Goal: Task Accomplishment & Management: Manage account settings

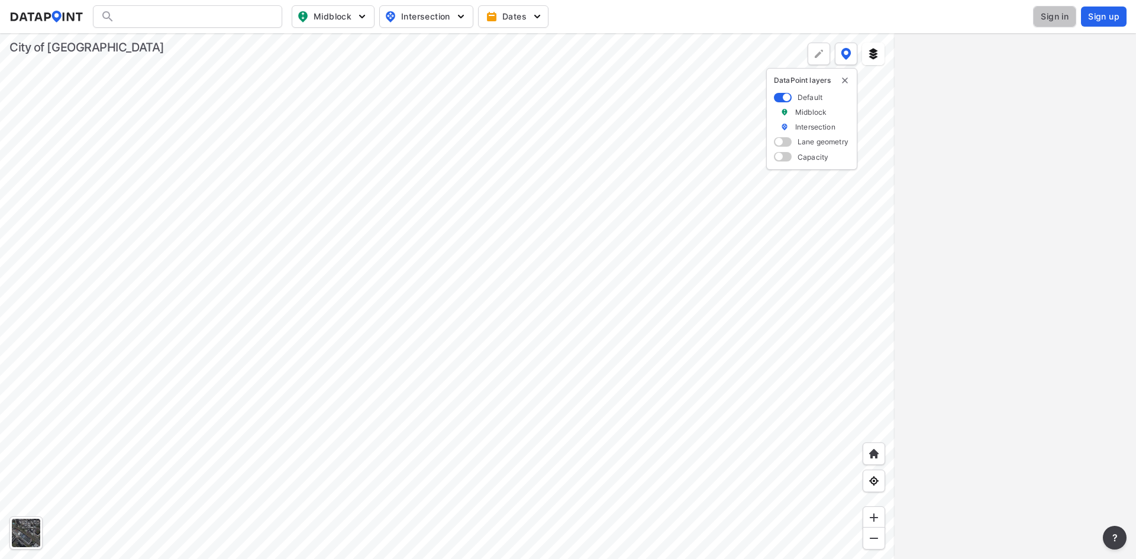
click at [1057, 15] on span "Sign in" at bounding box center [1055, 17] width 28 height 12
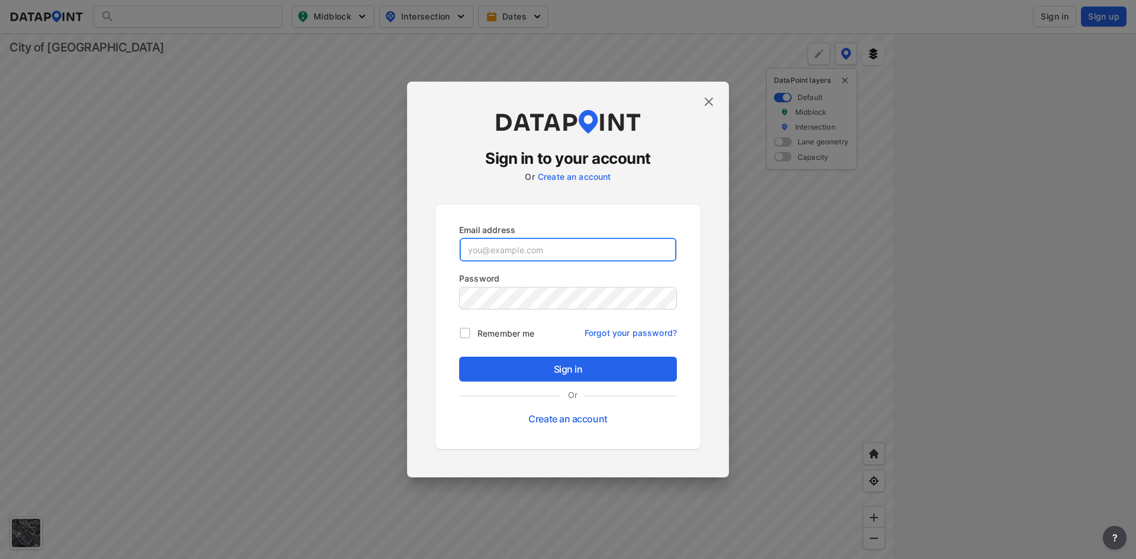
type input "[EMAIL_ADDRESS][DOMAIN_NAME]"
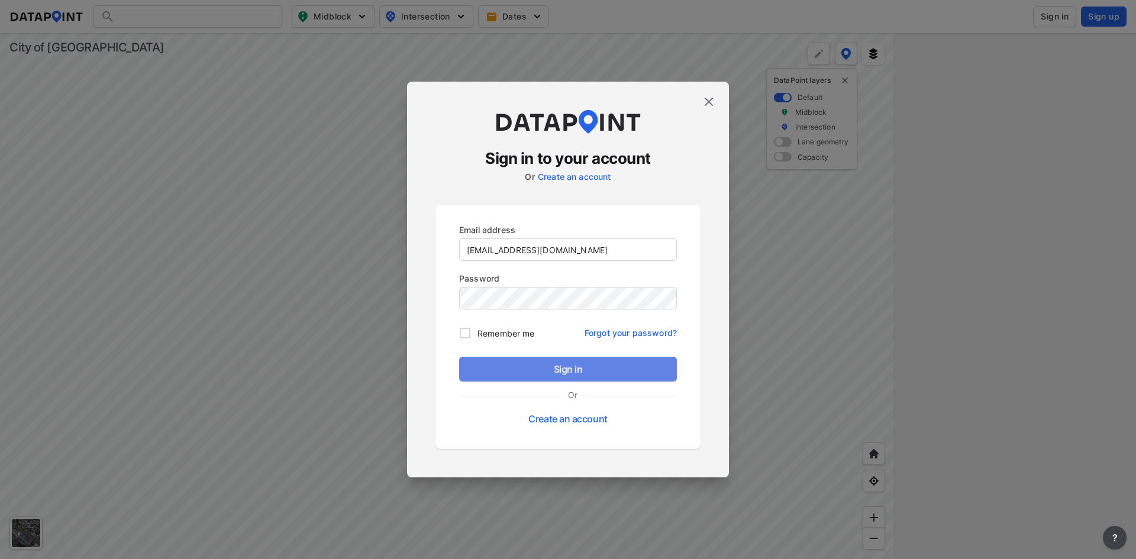
click at [577, 369] on span "Sign in" at bounding box center [568, 369] width 199 height 14
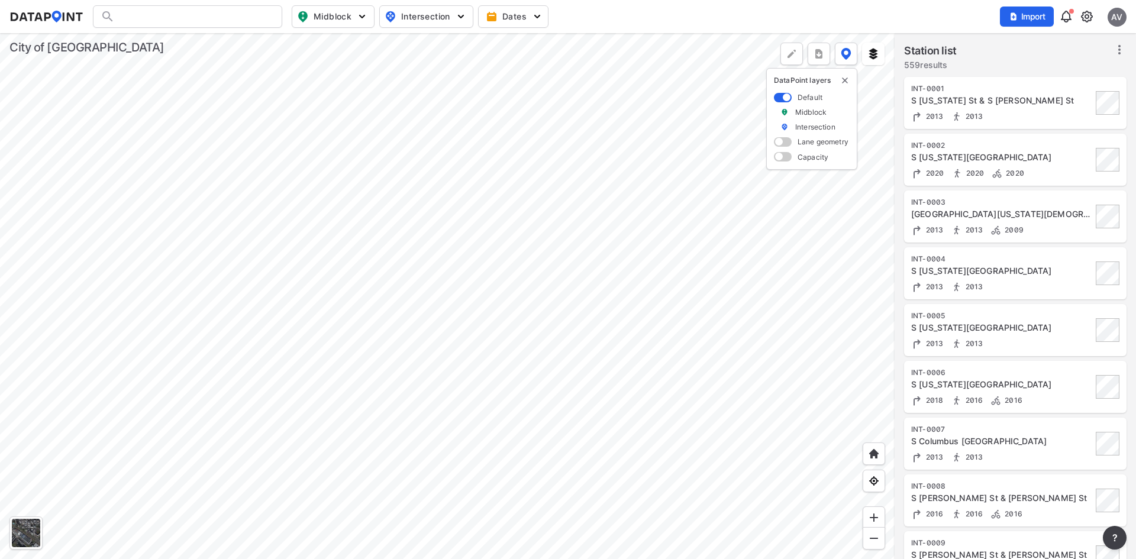
click at [1084, 21] on img at bounding box center [1087, 16] width 14 height 14
click at [1035, 69] on link "User management" at bounding box center [1036, 67] width 102 height 12
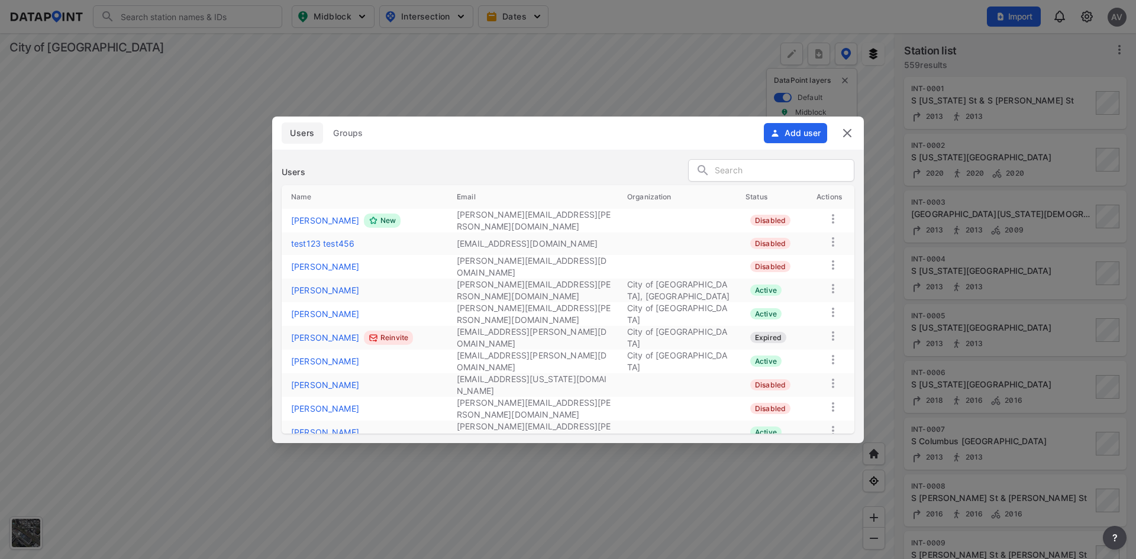
click at [835, 216] on icon at bounding box center [833, 219] width 14 height 14
click at [810, 230] on label "View details" at bounding box center [816, 231] width 47 height 12
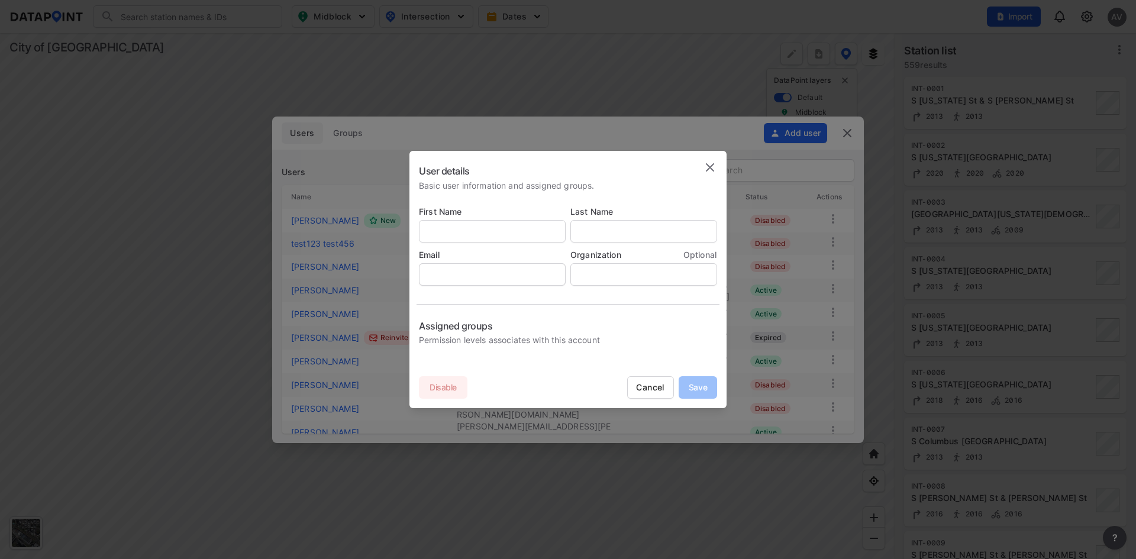
type input "[PERSON_NAME]"
type input "[PERSON_NAME][EMAIL_ADDRESS][PERSON_NAME][DOMAIN_NAME]"
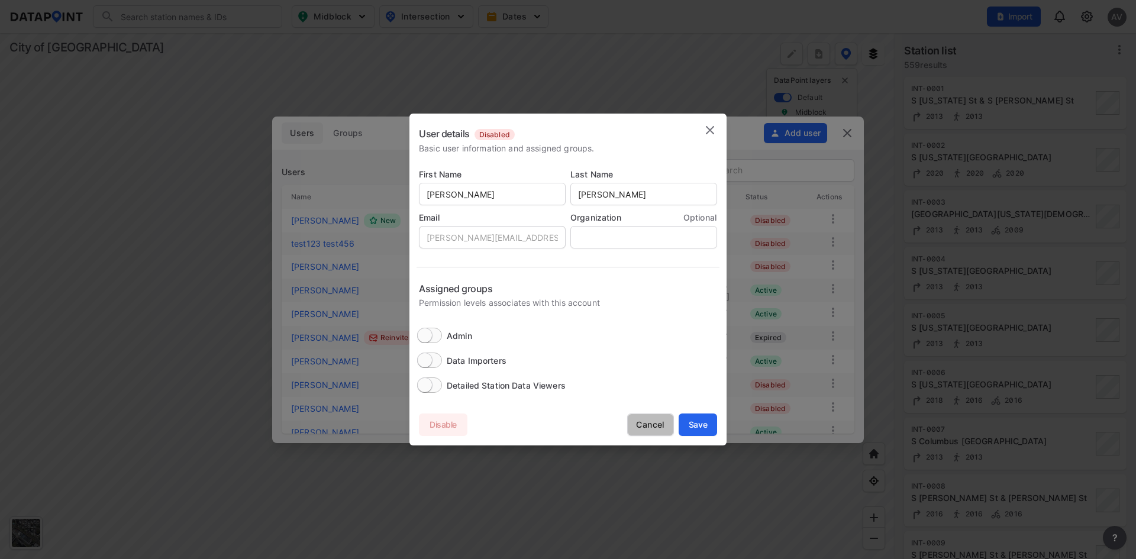
click at [646, 421] on span "Cancel" at bounding box center [651, 425] width 46 height 12
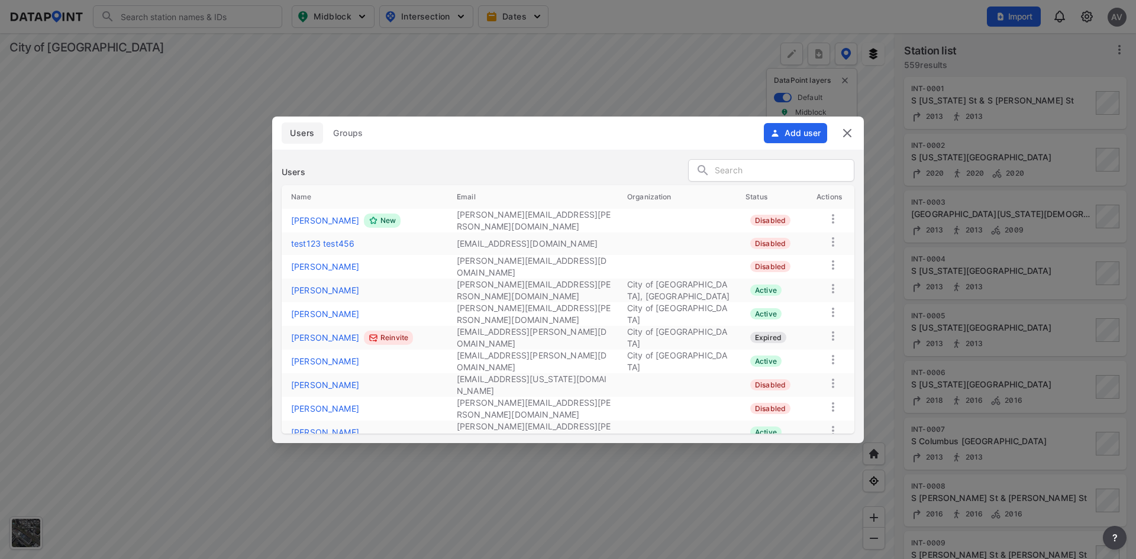
click at [334, 221] on link "[PERSON_NAME] New" at bounding box center [366, 221] width 151 height 14
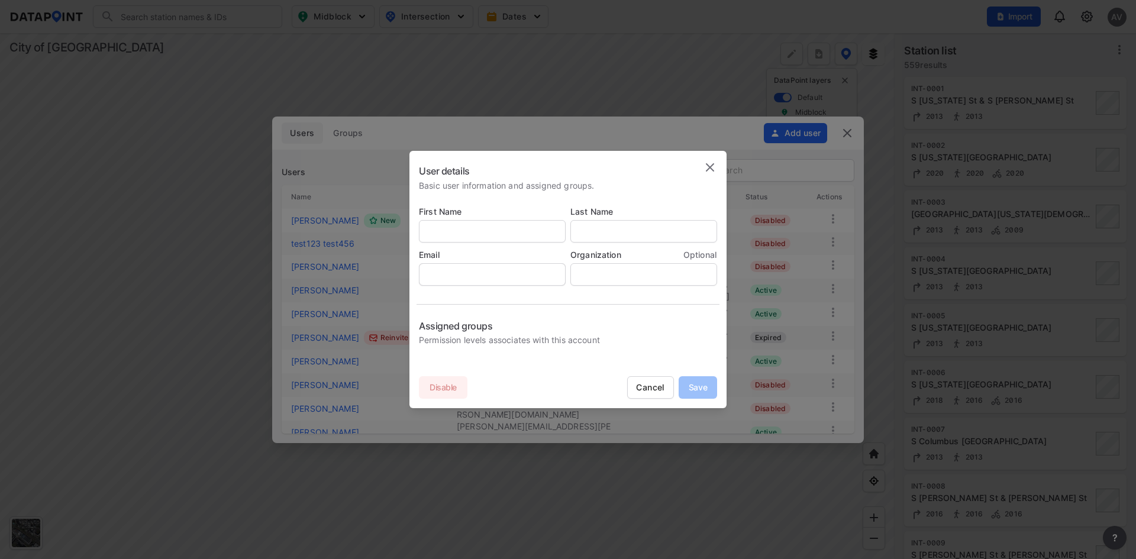
type input "[PERSON_NAME]"
type input "[PERSON_NAME][EMAIL_ADDRESS][PERSON_NAME][DOMAIN_NAME]"
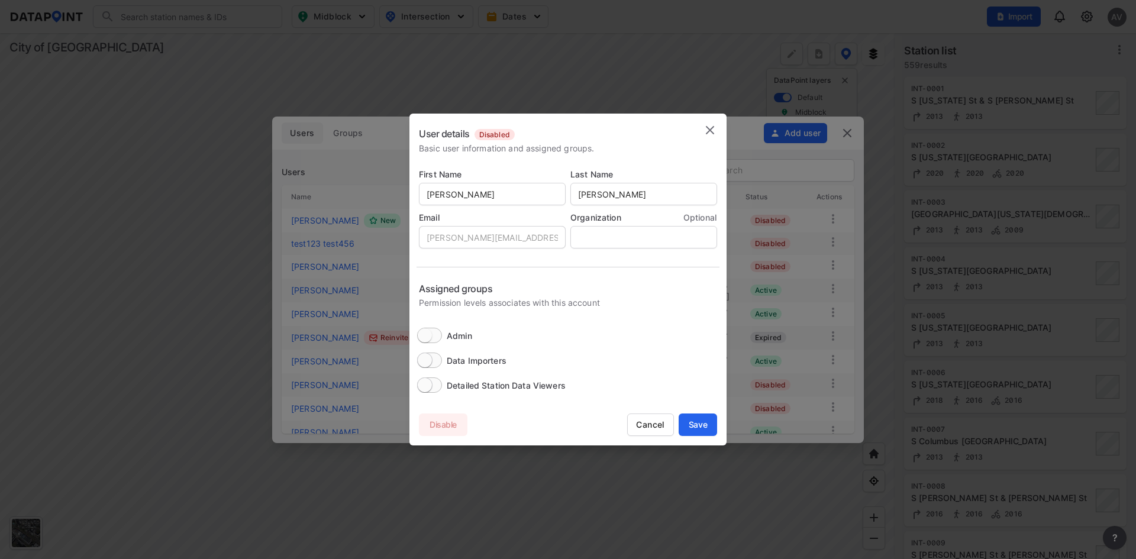
click at [435, 335] on input "Admin" at bounding box center [425, 335] width 46 height 15
click at [693, 424] on span "Save" at bounding box center [698, 425] width 38 height 12
checkbox input "false"
checkbox input "true"
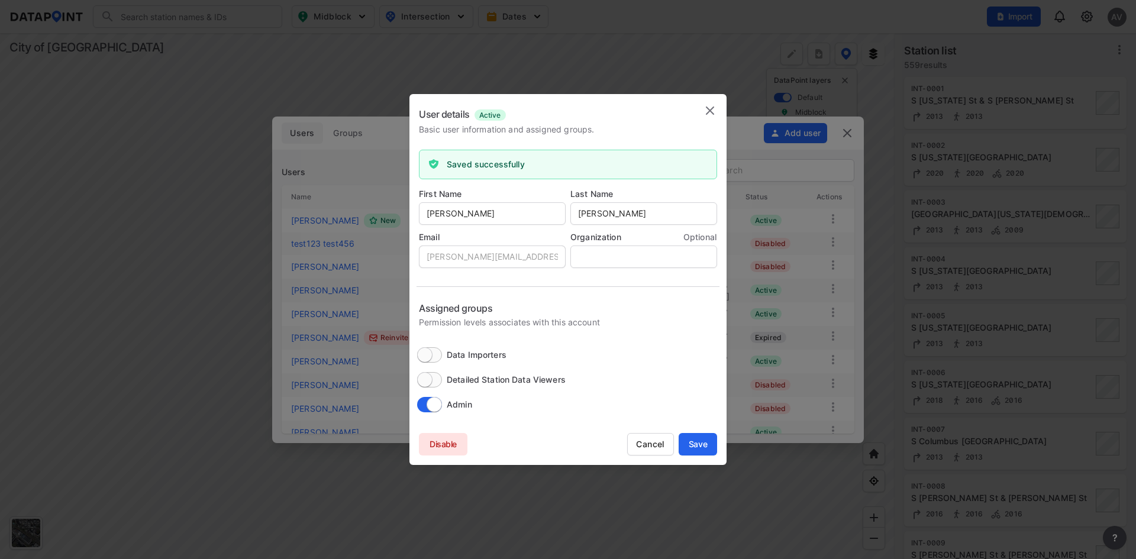
click at [708, 111] on img at bounding box center [710, 111] width 14 height 14
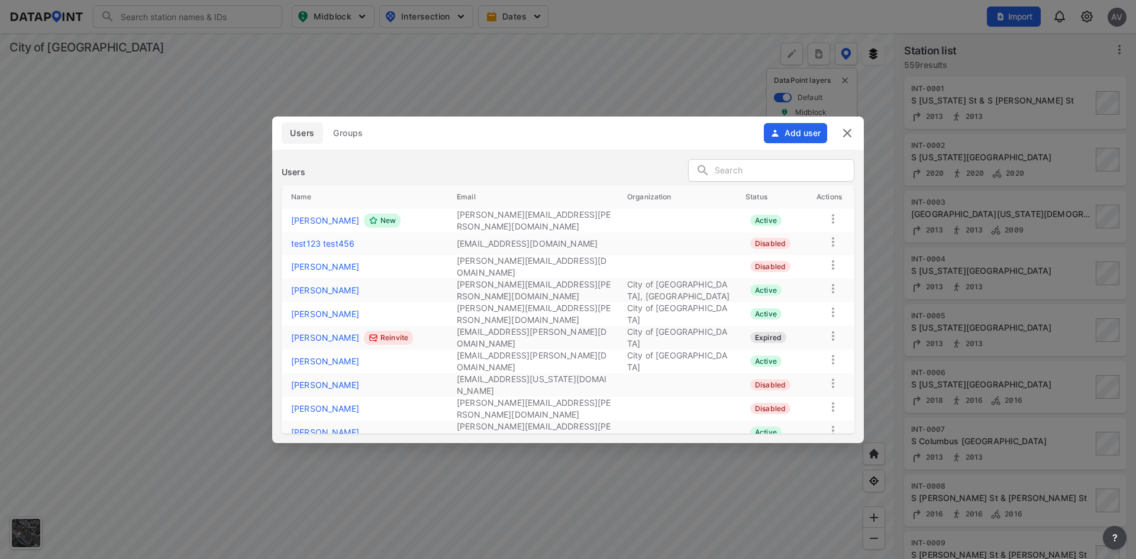
click at [847, 134] on img at bounding box center [847, 133] width 14 height 14
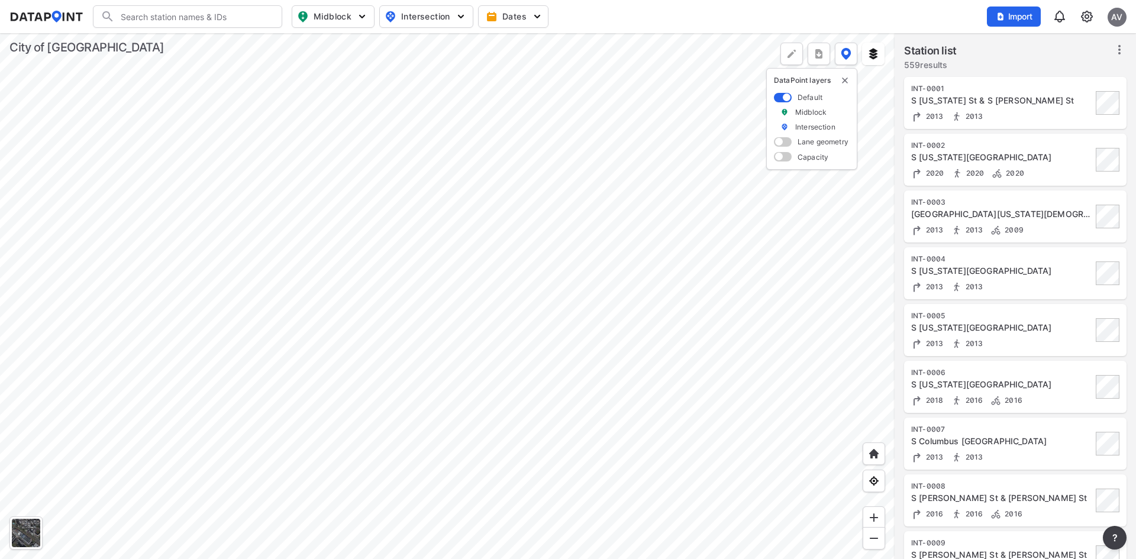
click at [1109, 18] on div "AV" at bounding box center [1116, 17] width 19 height 19
click at [1065, 66] on p "Log out" at bounding box center [1076, 67] width 99 height 21
click at [1055, 17] on span "Sign in" at bounding box center [1055, 17] width 28 height 12
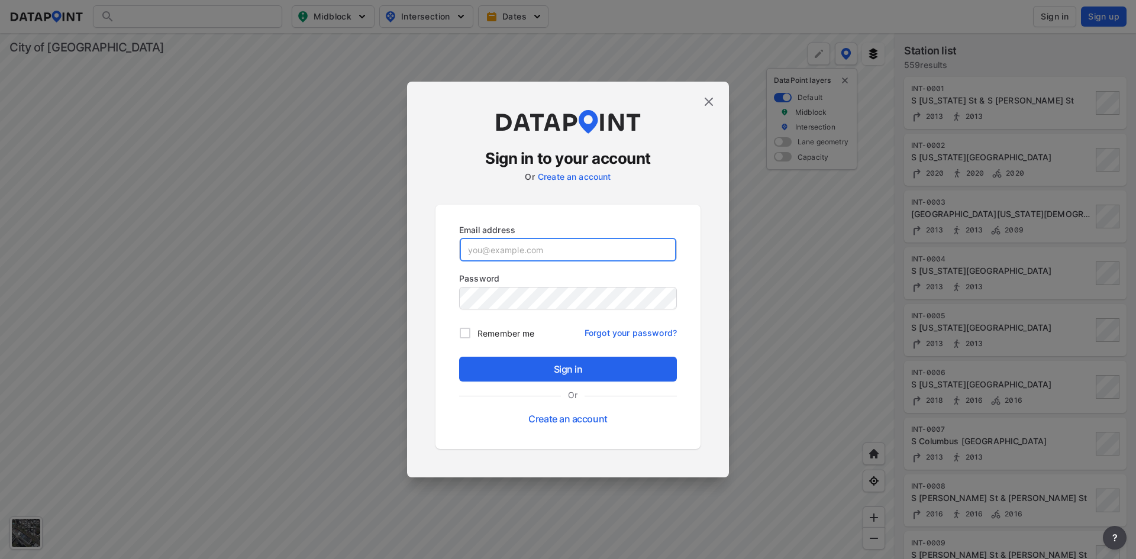
type input "[EMAIL_ADDRESS][DOMAIN_NAME]"
click at [709, 102] on img at bounding box center [709, 102] width 14 height 14
